Goal: Transaction & Acquisition: Purchase product/service

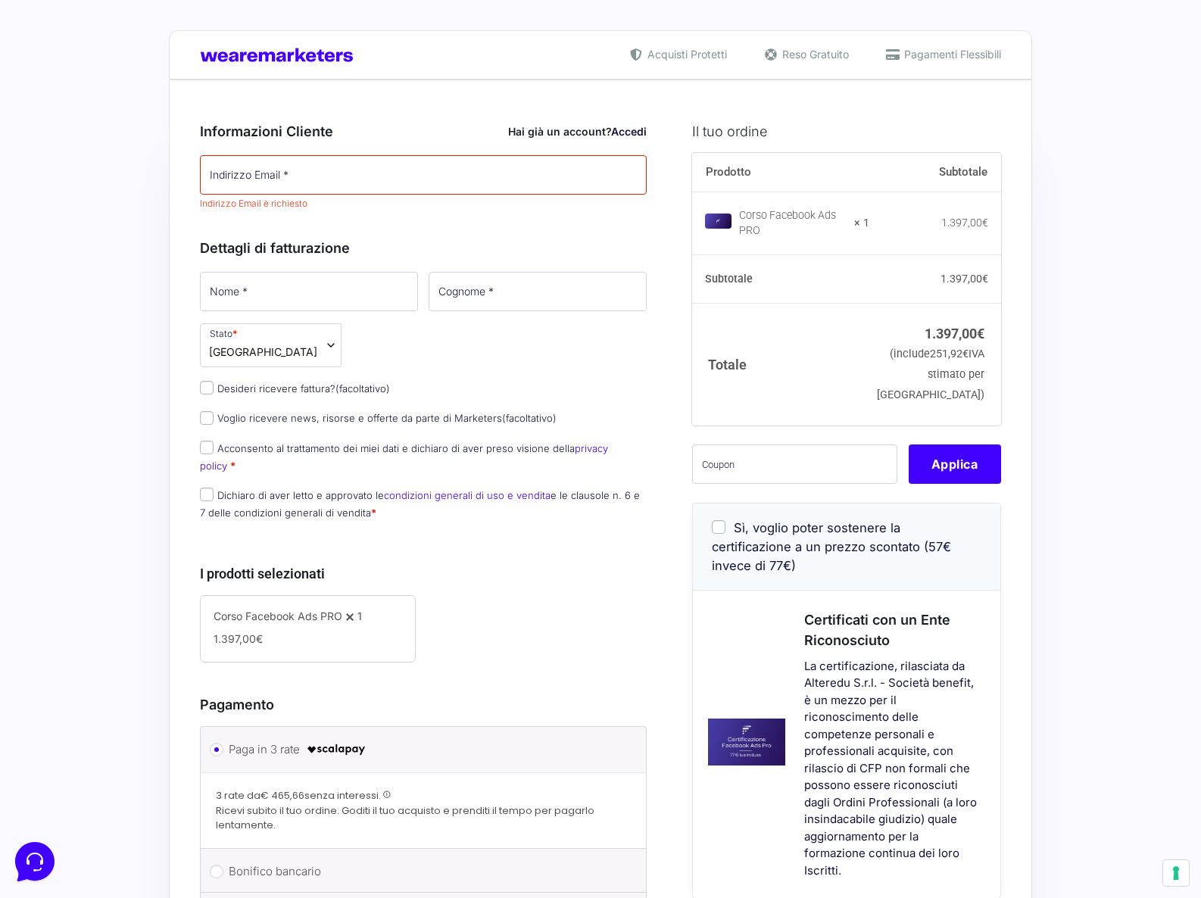
click at [492, 249] on div "Dettagli di fatturazione Nome * Cognome * Stato * Seleziona un paese / una regi…" at bounding box center [423, 376] width 447 height 311
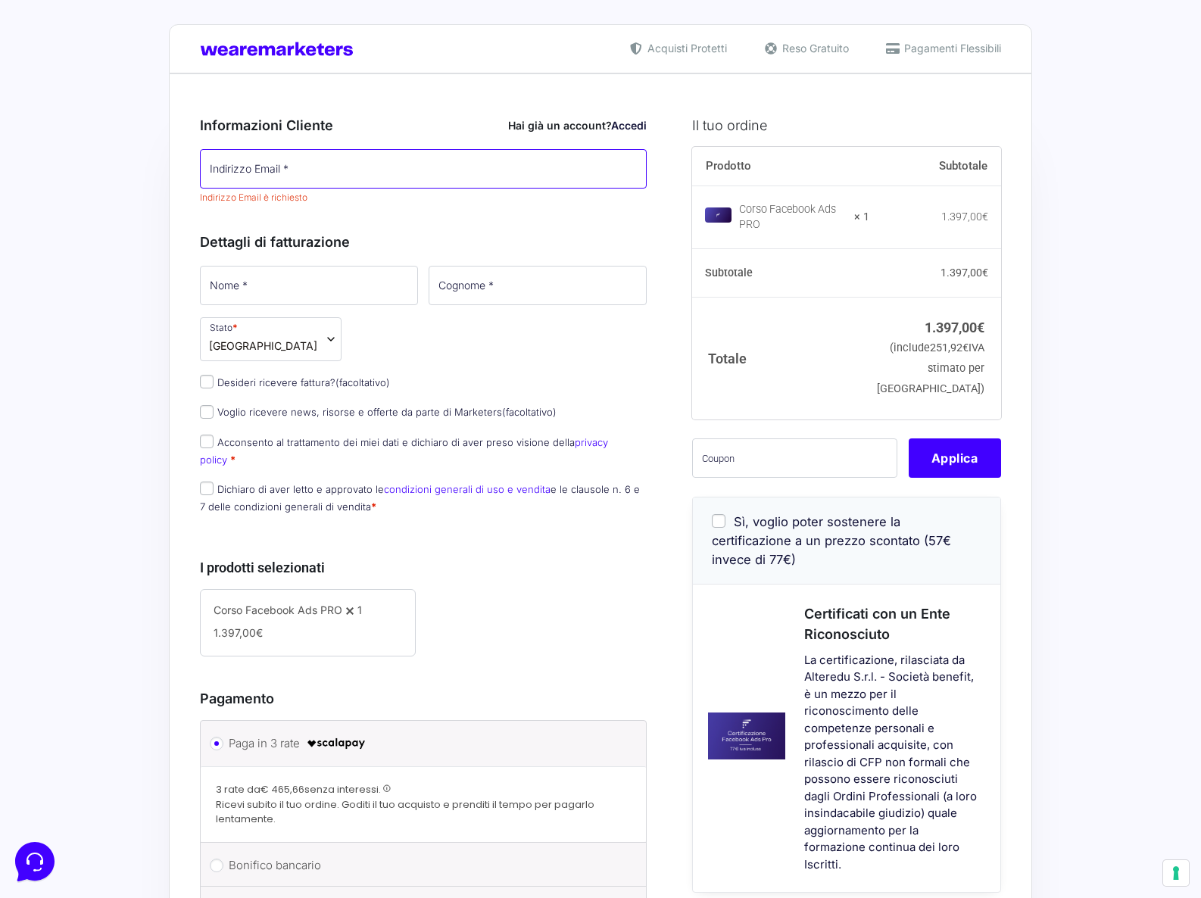
click at [380, 165] on input "Indirizzo Email *" at bounding box center [423, 168] width 447 height 39
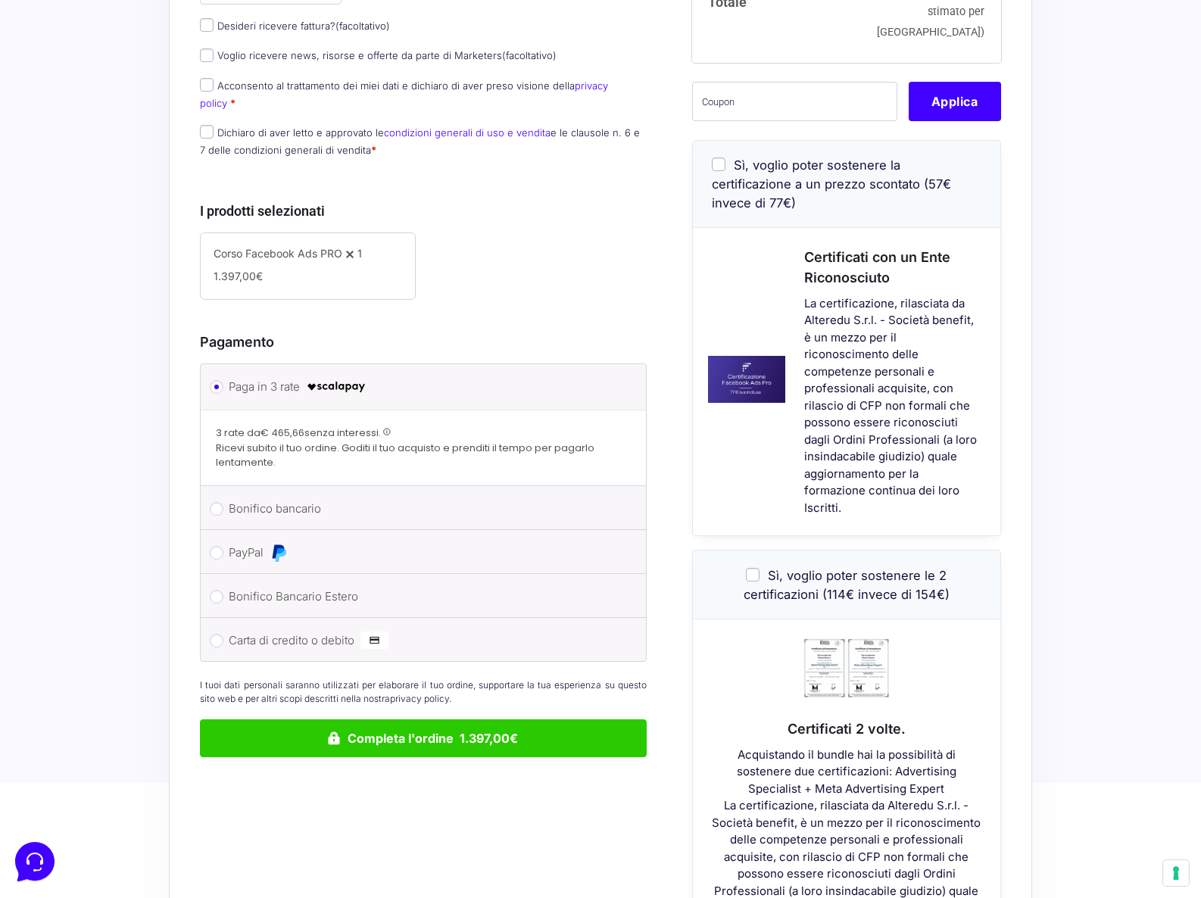
scroll to position [364, 0]
click at [323, 549] on li "PayPal Procedi al pagamento via PayPal." at bounding box center [423, 552] width 445 height 44
drag, startPoint x: 264, startPoint y: 547, endPoint x: 243, endPoint y: 545, distance: 20.6
click at [263, 546] on label "PayPal" at bounding box center [421, 552] width 384 height 23
click at [223, 546] on input "PayPal" at bounding box center [217, 552] width 14 height 14
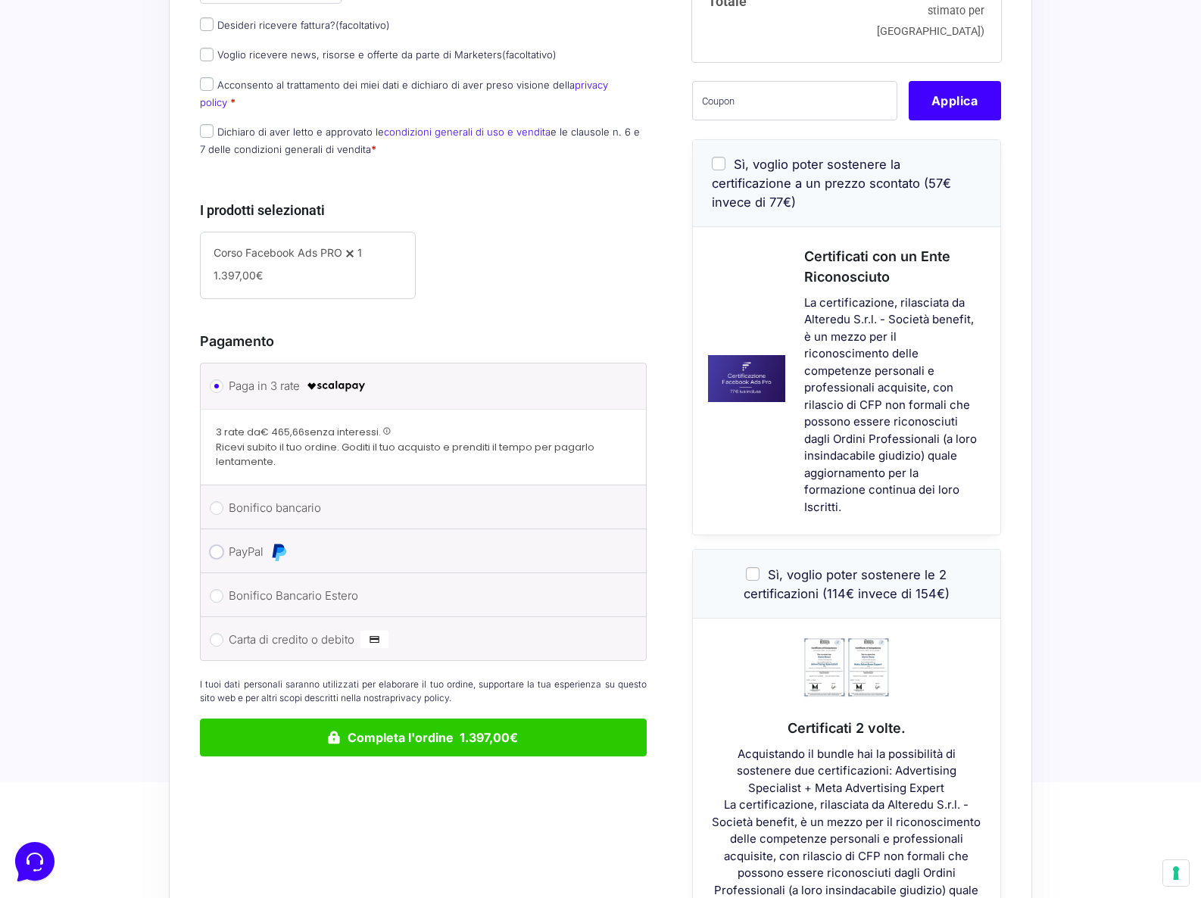
radio input "true"
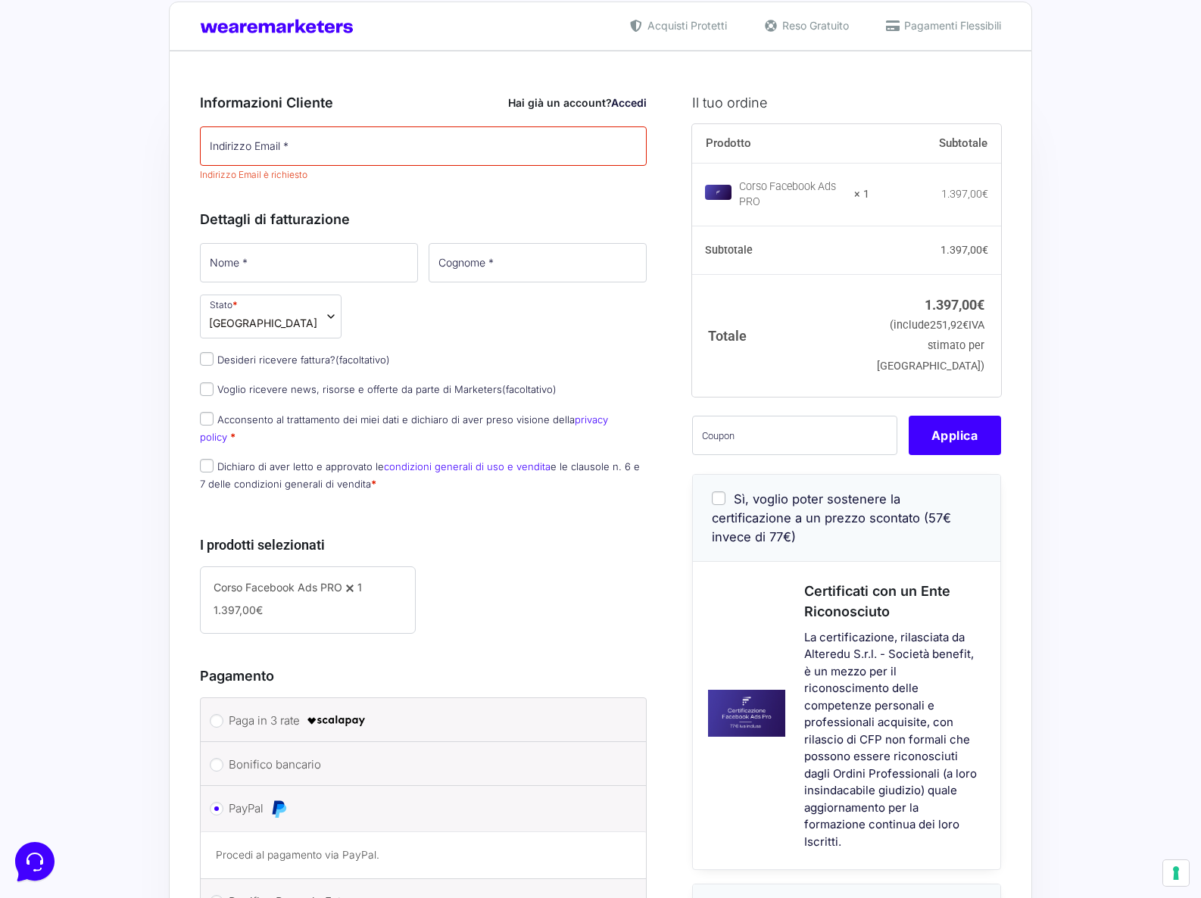
scroll to position [0, 0]
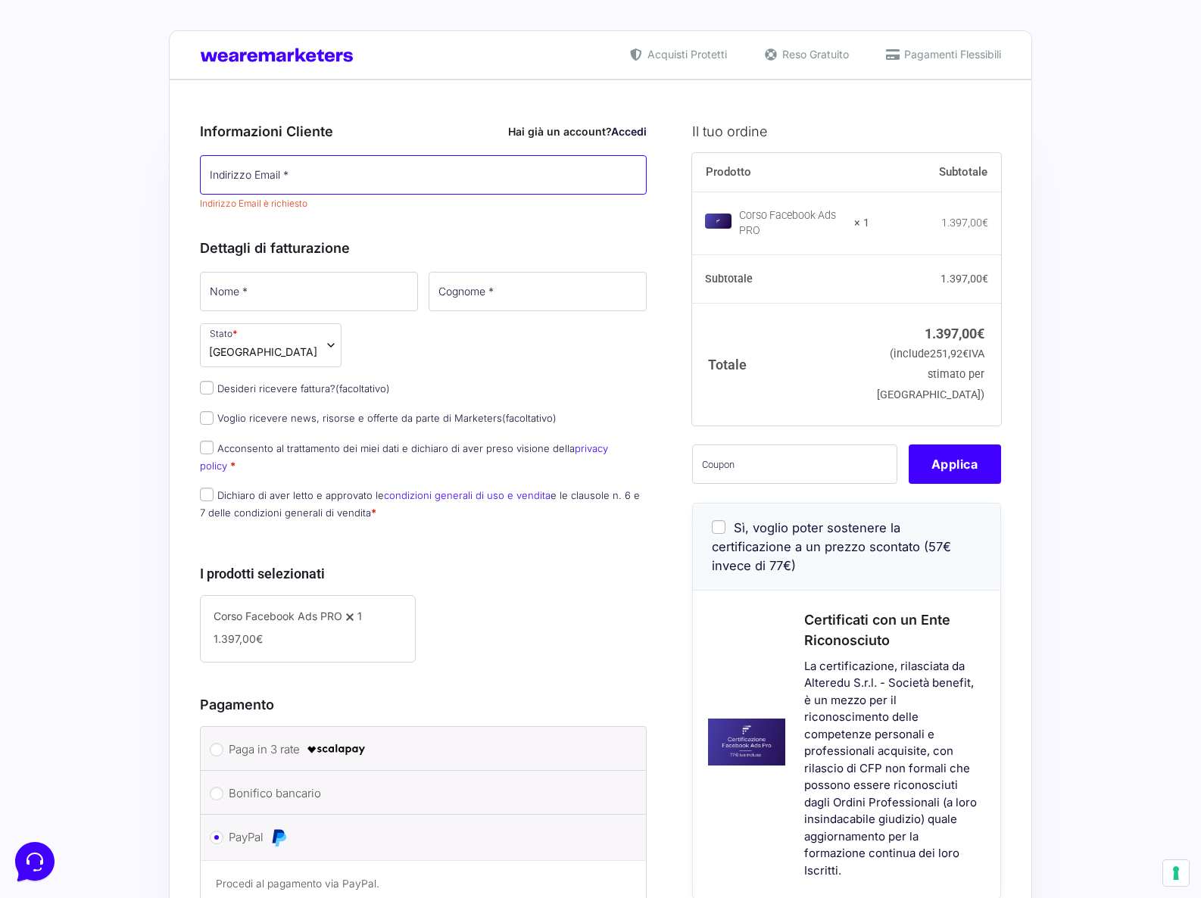
click at [361, 175] on input "Indirizzo Email *" at bounding box center [423, 174] width 447 height 39
type input "[EMAIL_ADDRESS][DOMAIN_NAME]"
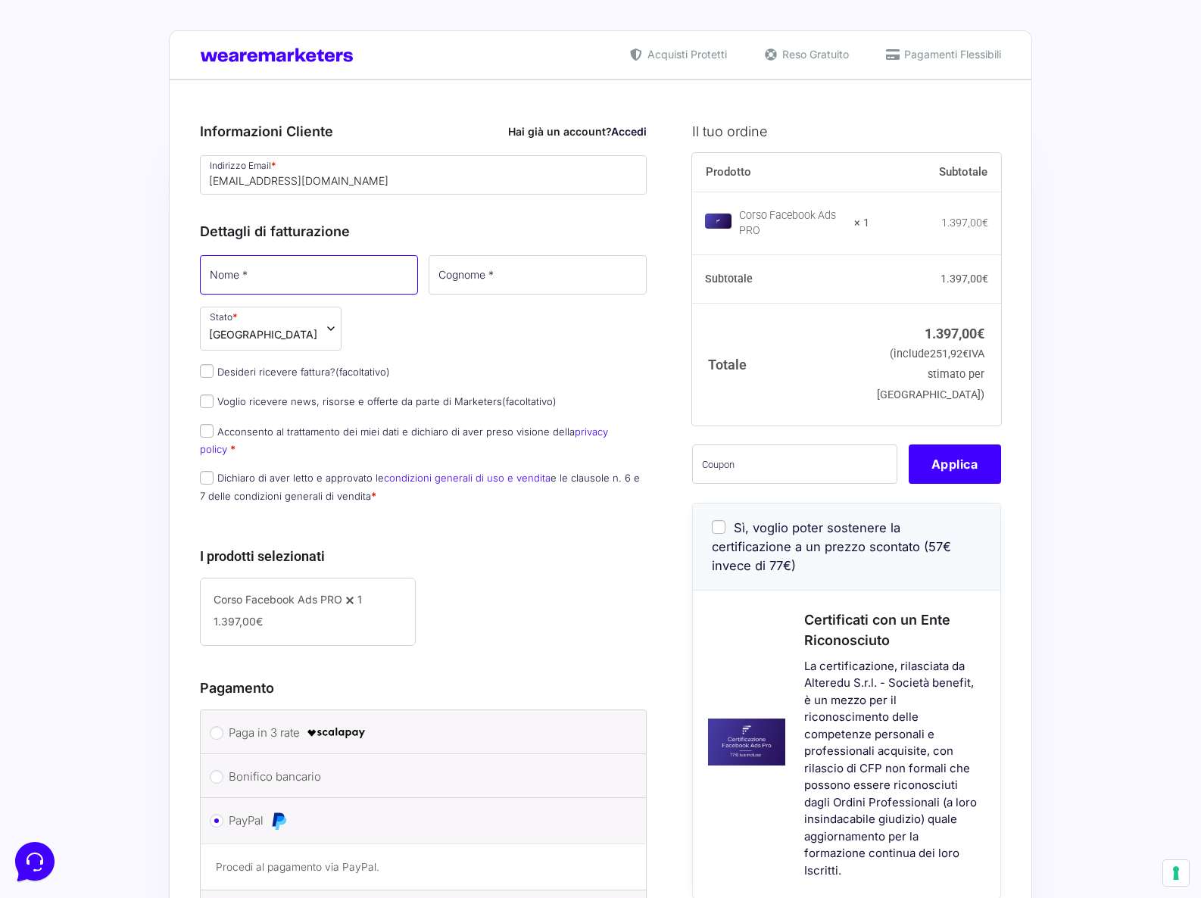
click at [333, 295] on p "Nome *" at bounding box center [309, 275] width 229 height 44
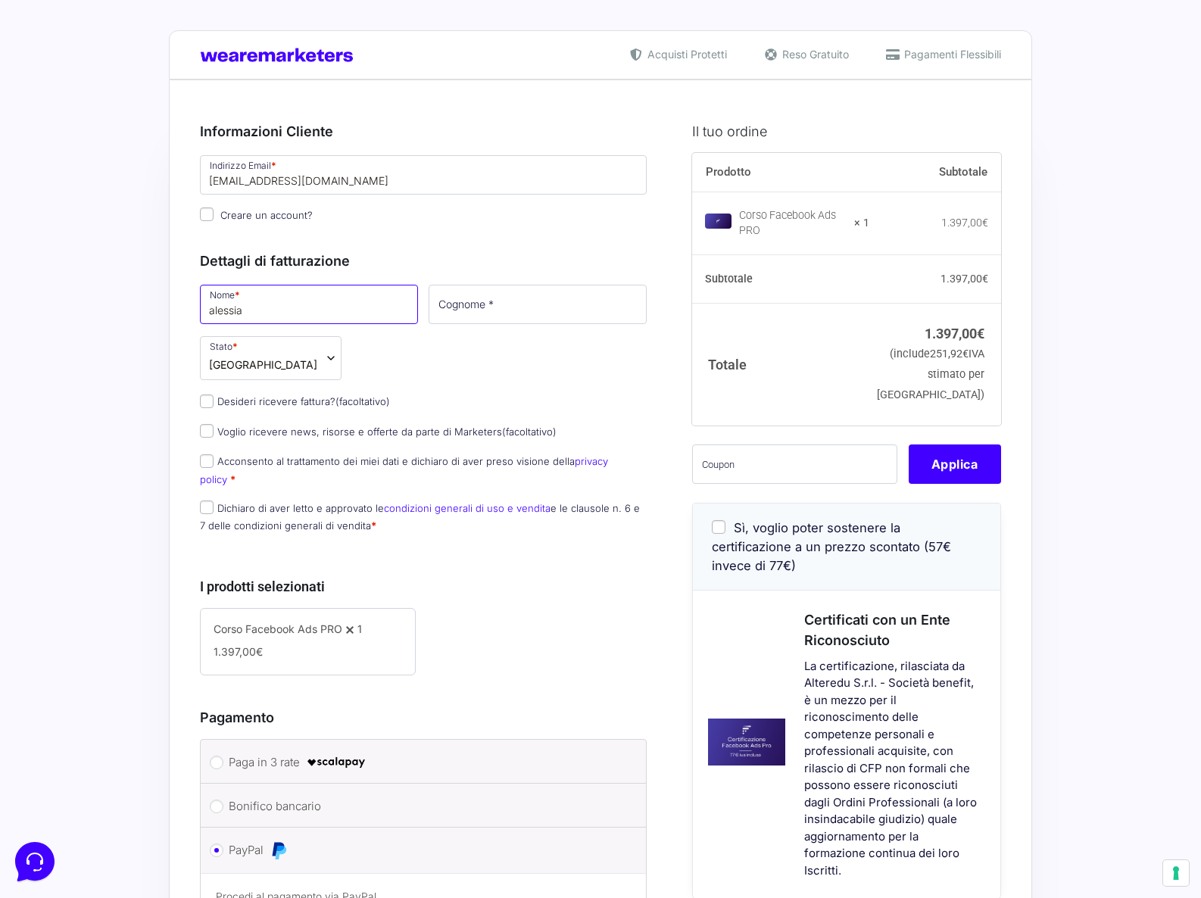
type input "alessia"
type input "casabianca"
click at [441, 381] on div "Nome * [PERSON_NAME] * casabianca Stato * Seleziona un paese / una regione… [GE…" at bounding box center [424, 414] width 458 height 262
click at [205, 217] on input "Creare un account?" at bounding box center [207, 215] width 14 height 14
checkbox input "true"
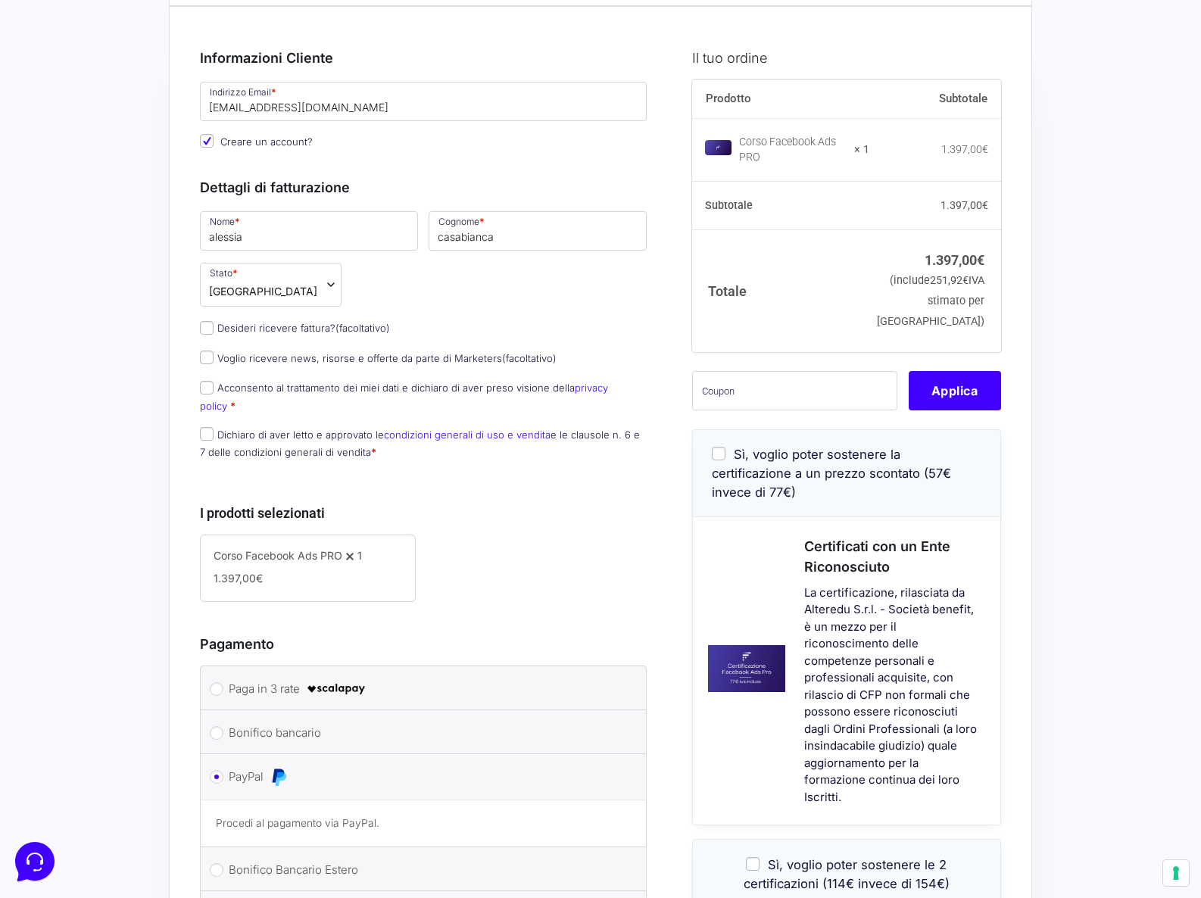
scroll to position [80, 0]
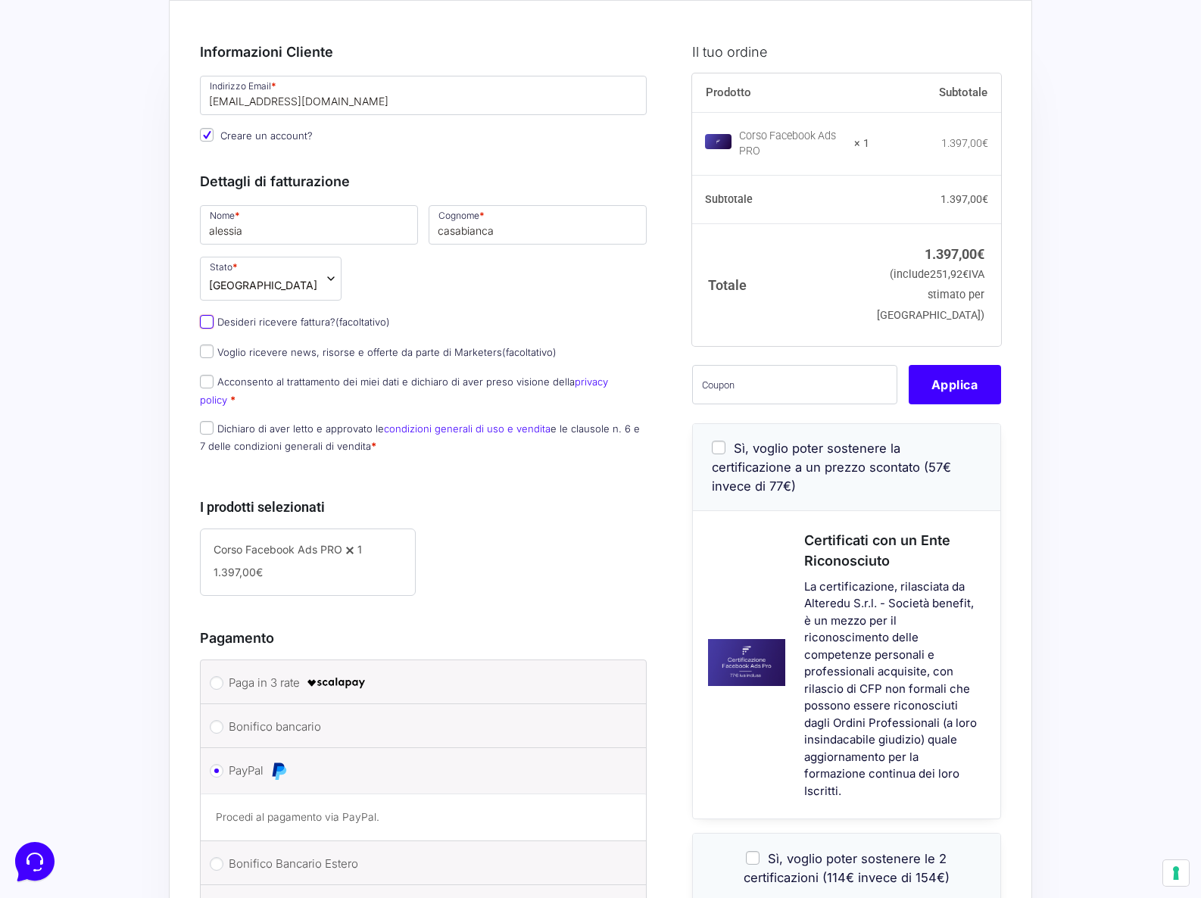
click at [211, 323] on input "Desideri ricevere fattura? (facoltativo)" at bounding box center [207, 322] width 14 height 14
checkbox input "true"
select select "IT"
type input "0000000"
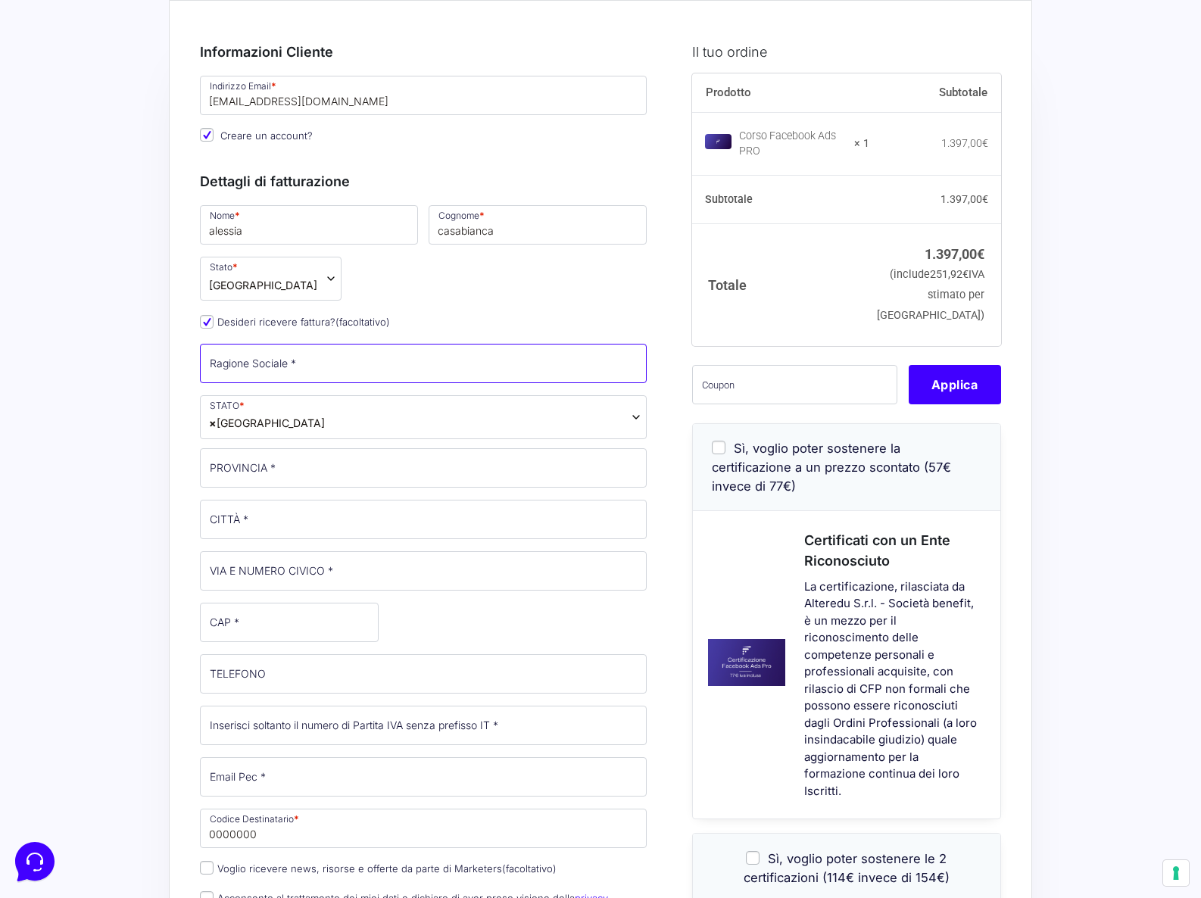
click at [301, 372] on input "Ragione Sociale *" at bounding box center [423, 363] width 447 height 39
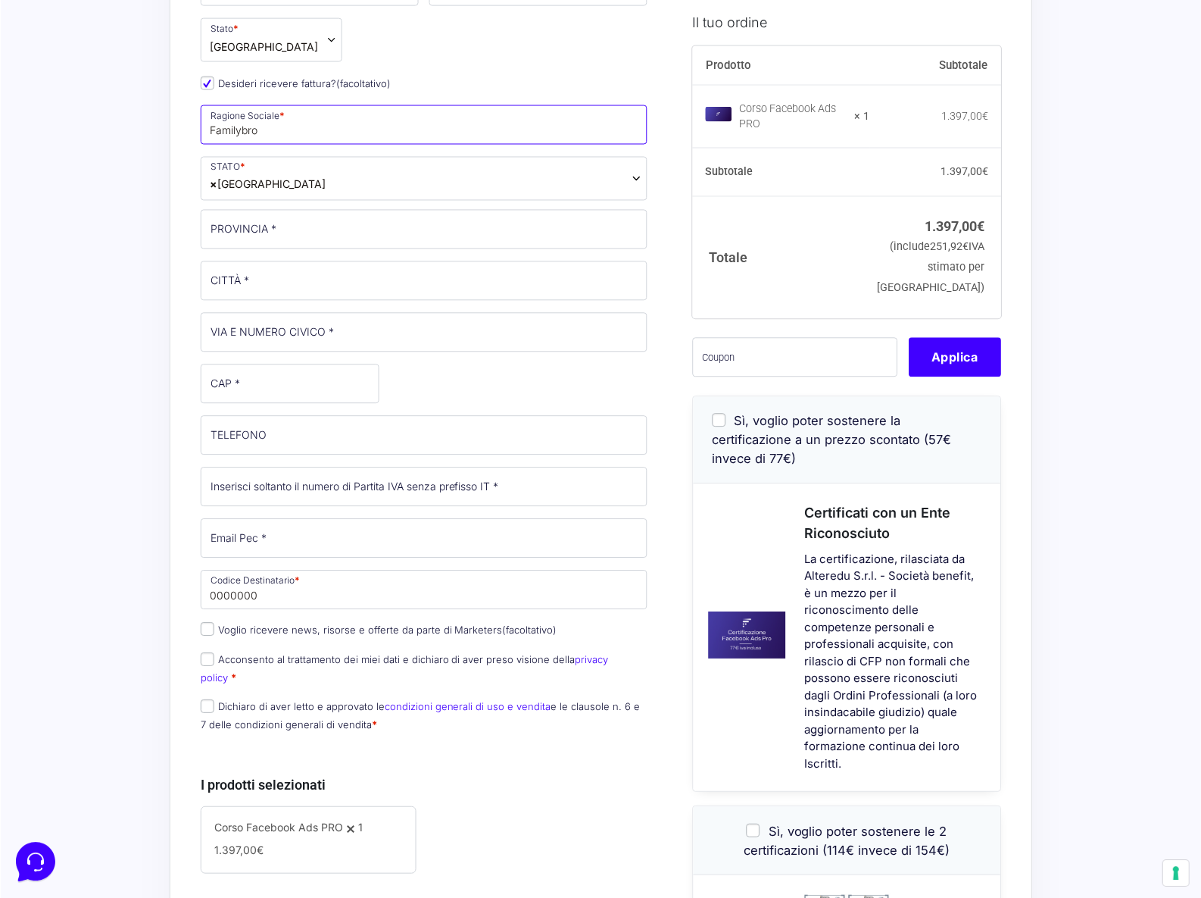
scroll to position [323, 0]
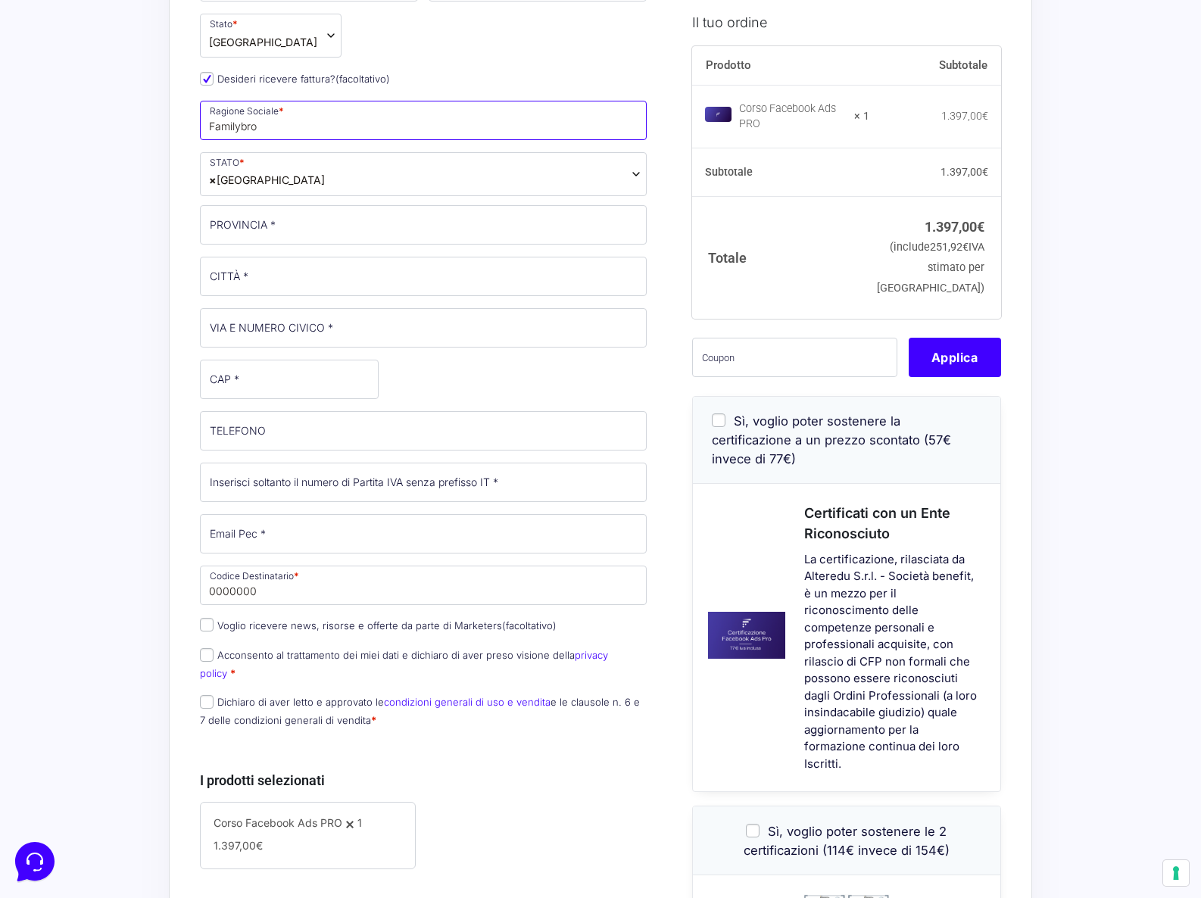
type input "Familybro"
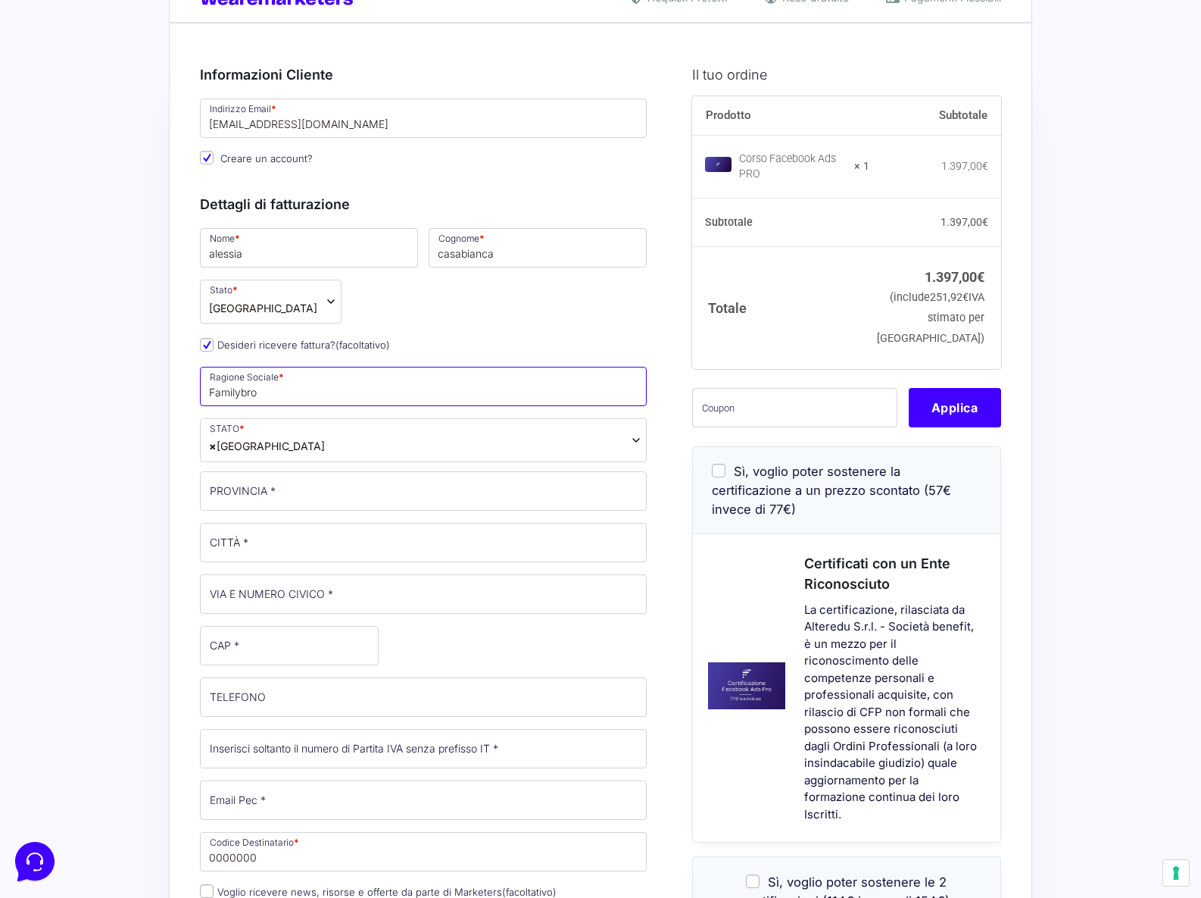
scroll to position [0, 0]
